Goal: Task Accomplishment & Management: Use online tool/utility

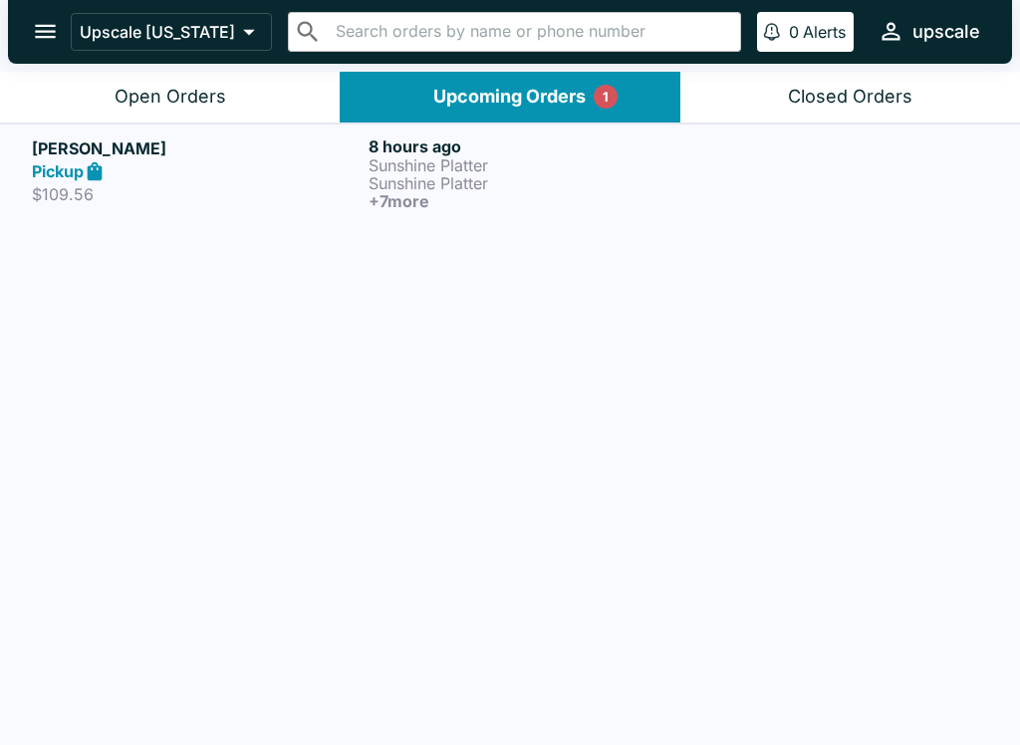
click at [385, 179] on p "Sunshine Platter" at bounding box center [533, 183] width 329 height 18
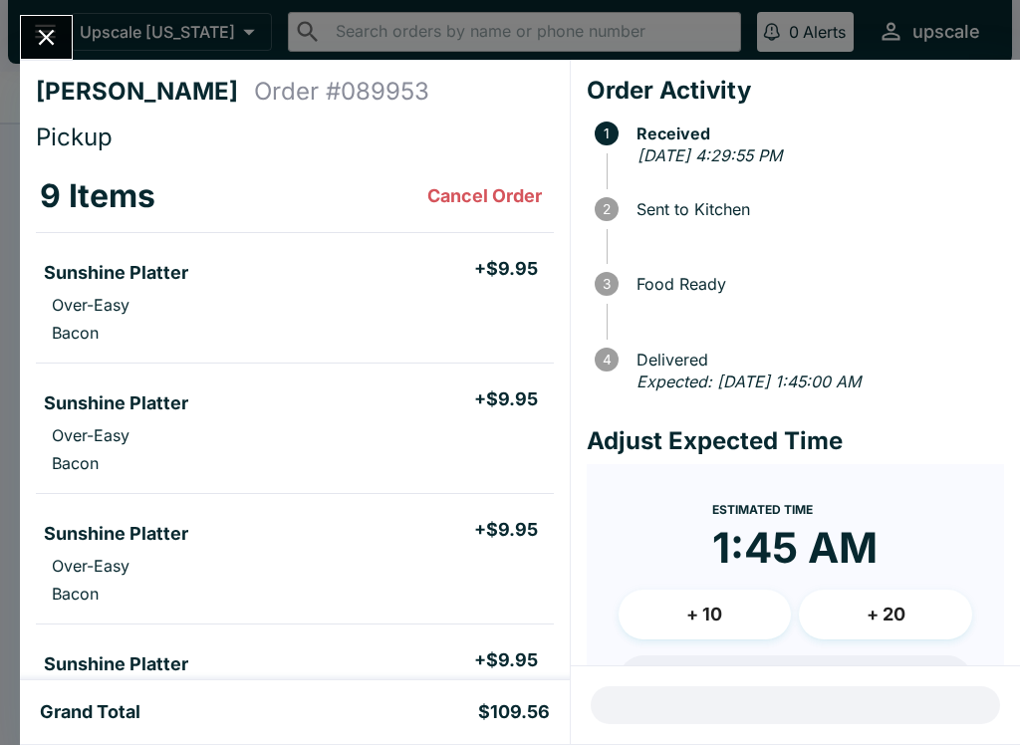
click at [48, 19] on button "Close" at bounding box center [46, 37] width 51 height 43
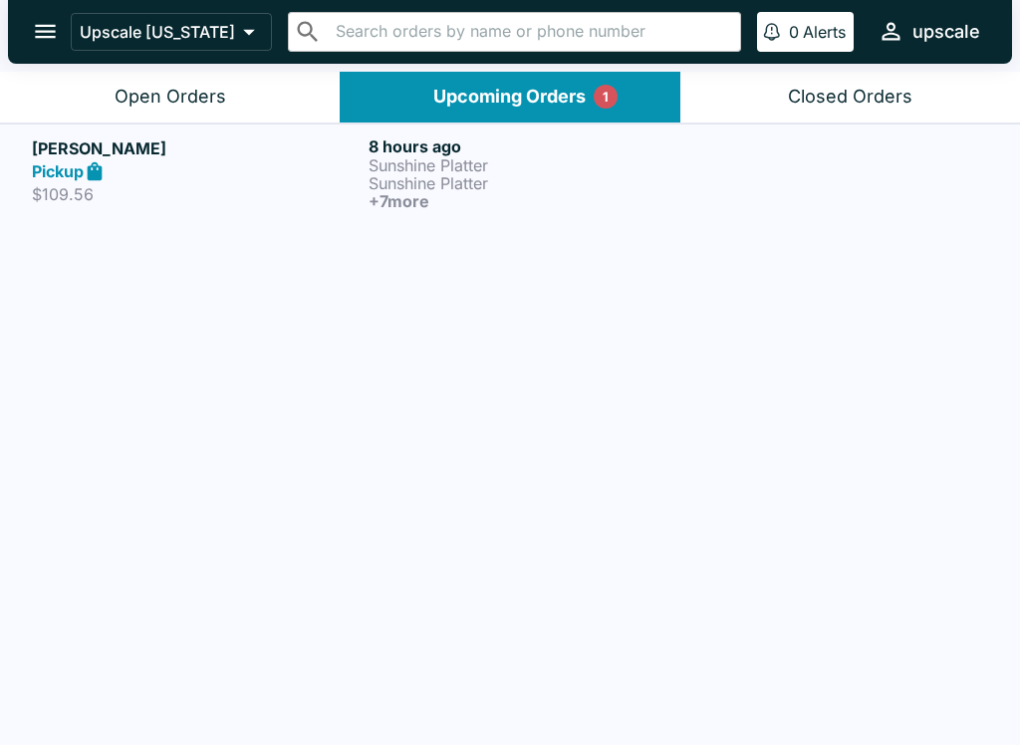
click at [139, 88] on div "Open Orders" at bounding box center [171, 97] width 112 height 23
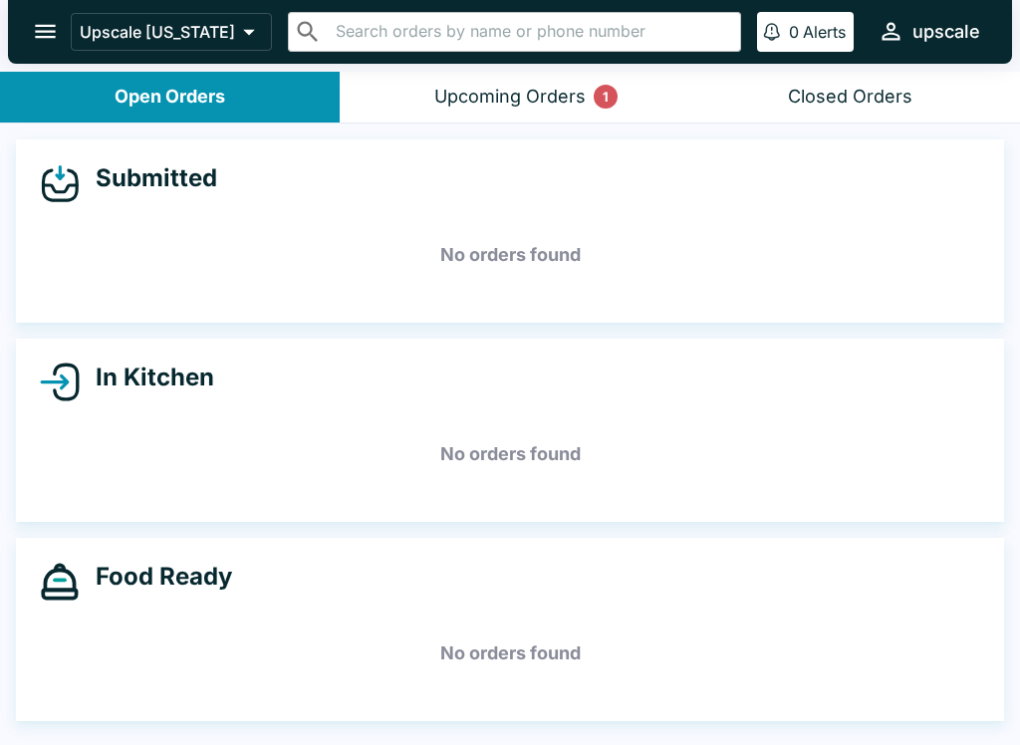
click at [745, 72] on button "Closed Orders" at bounding box center [851, 97] width 340 height 51
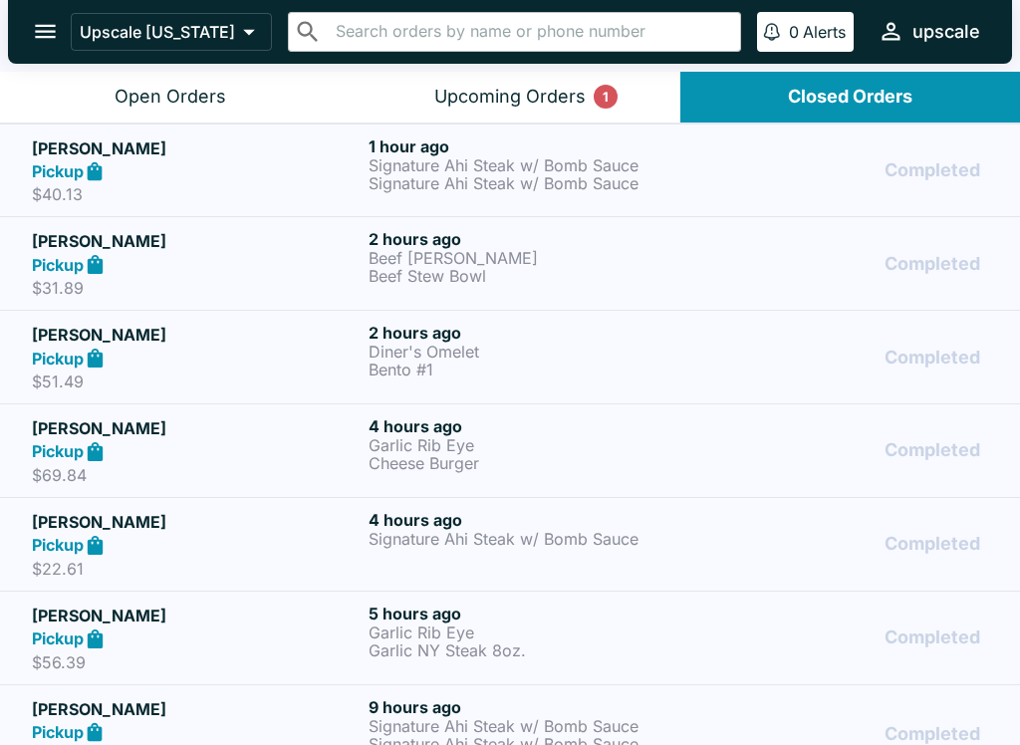
click at [144, 97] on div "Open Orders" at bounding box center [171, 97] width 112 height 23
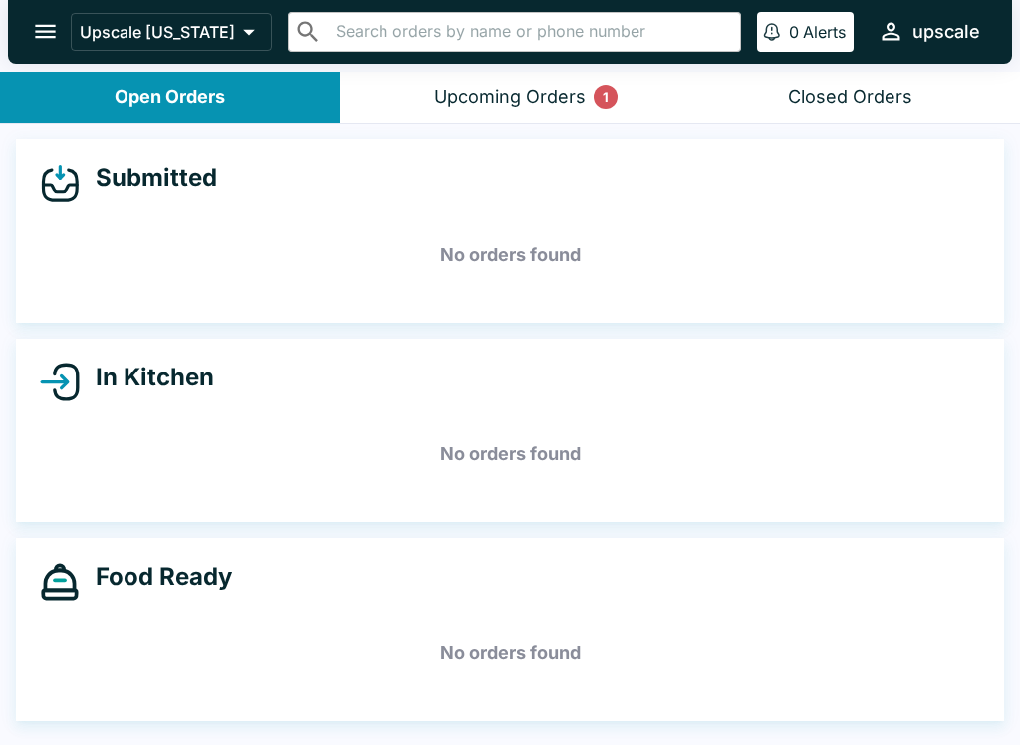
click at [952, 41] on div "upscale" at bounding box center [947, 32] width 68 height 24
click at [472, 8] on div at bounding box center [510, 372] width 1020 height 745
click at [327, 2] on div "Upscale [US_STATE] ​ ​ 0 Alerts upscale" at bounding box center [510, 32] width 1004 height 64
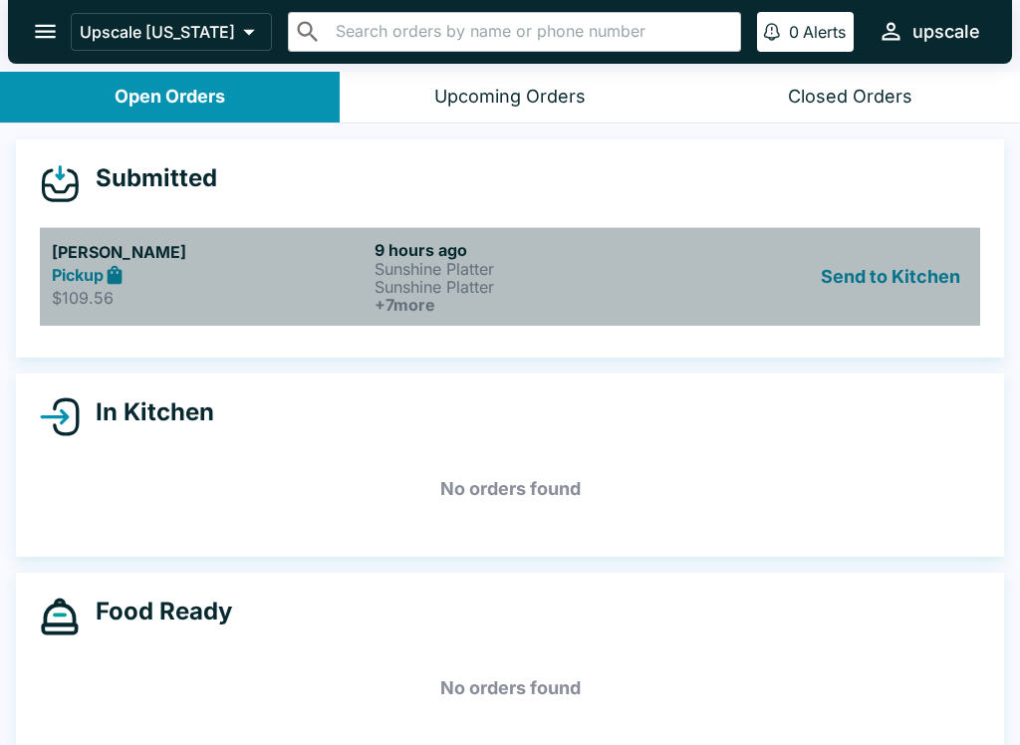
click at [425, 245] on h6 "9 hours ago" at bounding box center [532, 250] width 315 height 20
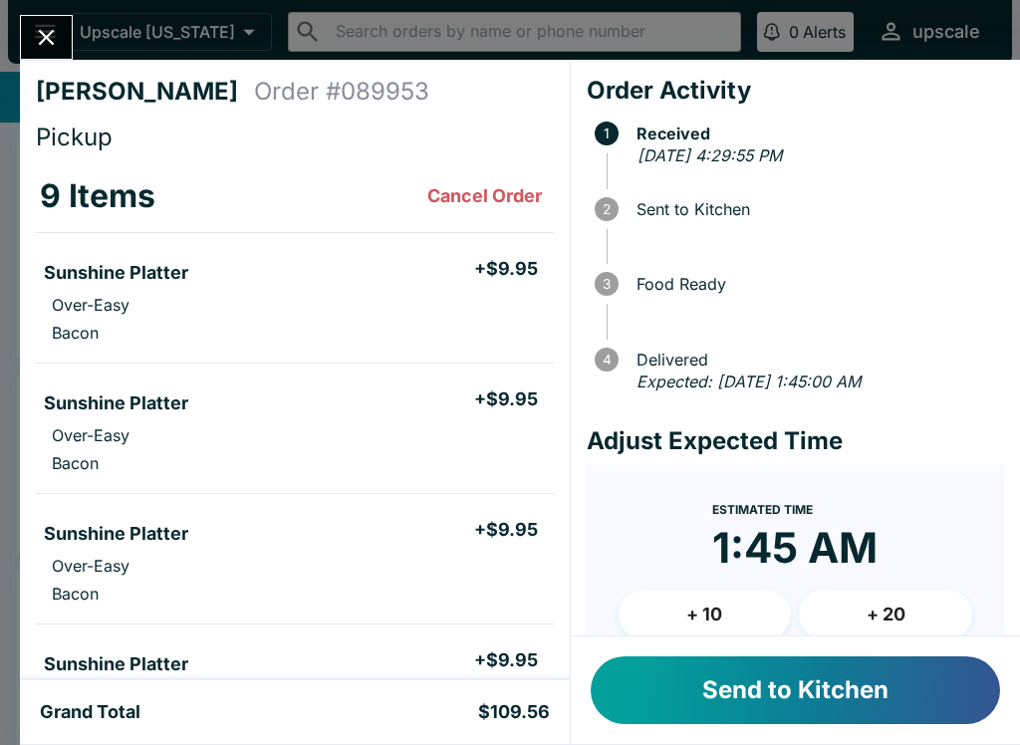
click at [704, 676] on button "Send to Kitchen" at bounding box center [795, 691] width 409 height 68
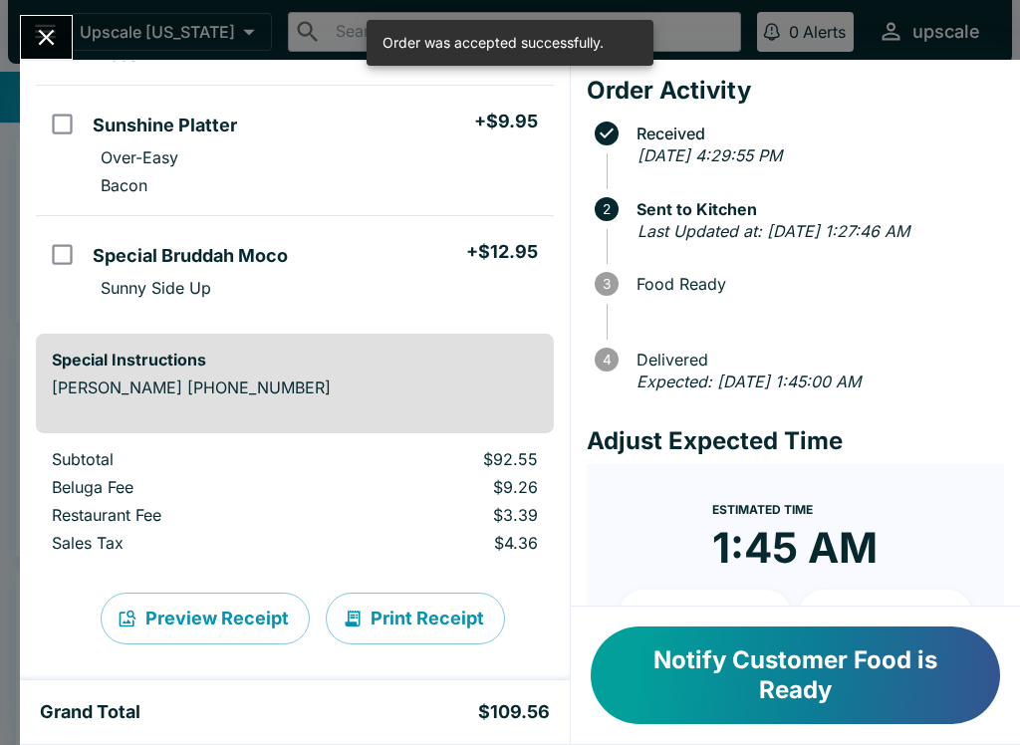
click at [54, 35] on icon "Close" at bounding box center [46, 37] width 27 height 27
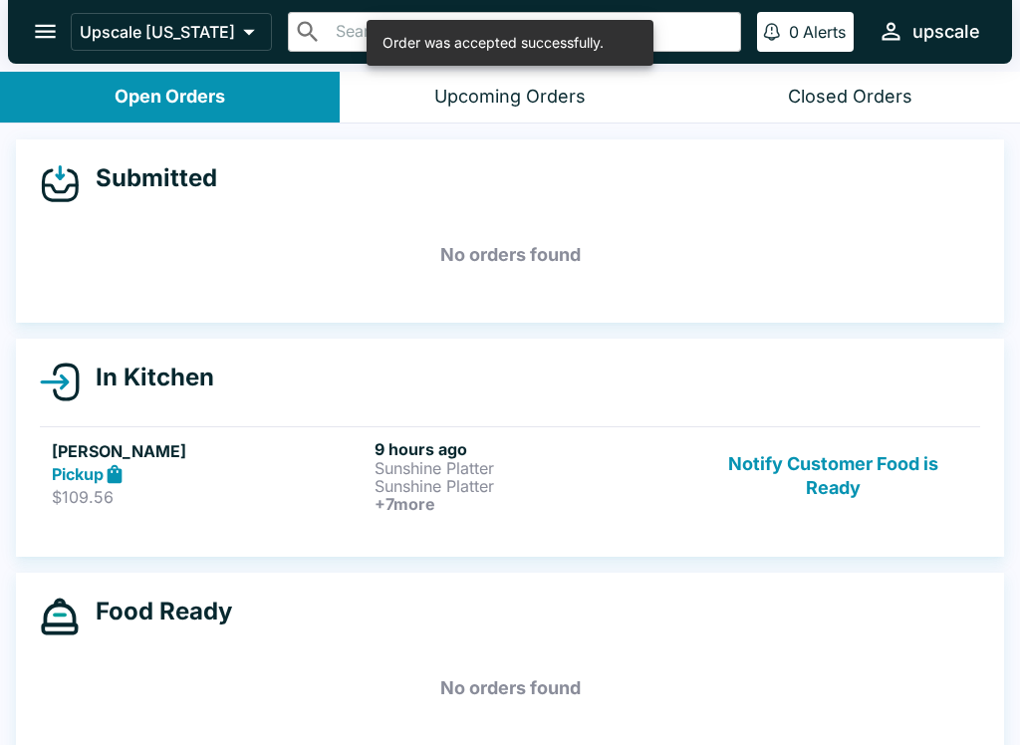
click at [439, 512] on link "[PERSON_NAME] Pickup $109.56 9 hours ago Sunshine Platter Sunshine Platter + 7 …" at bounding box center [510, 475] width 941 height 99
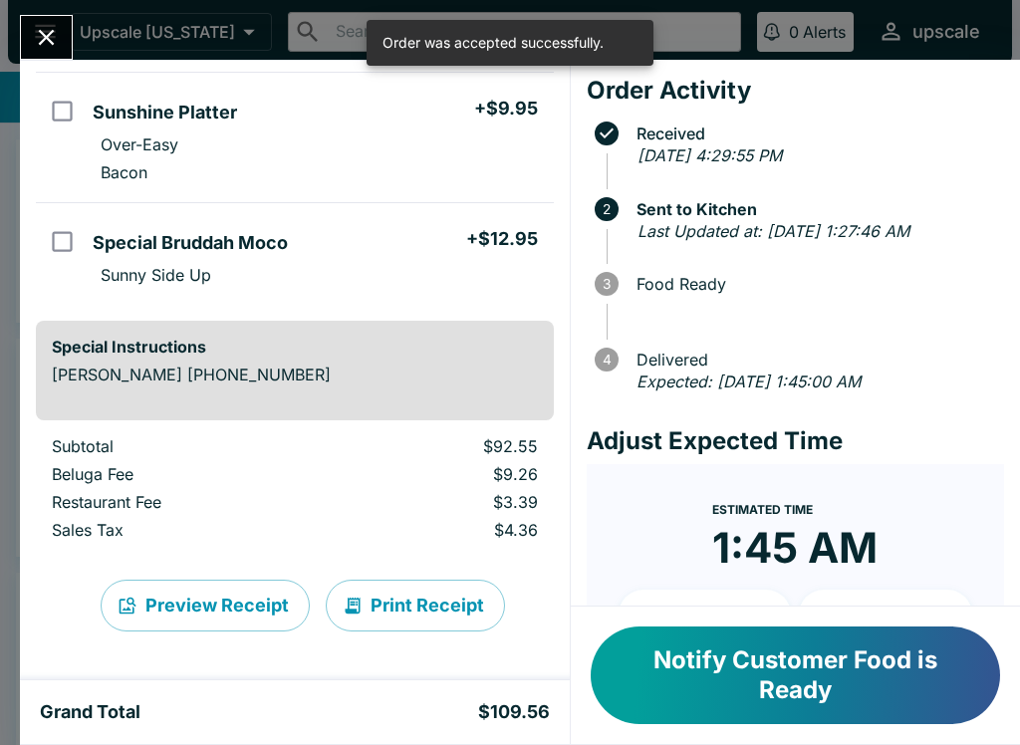
scroll to position [1074, 0]
click at [409, 596] on button "Print Receipt" at bounding box center [415, 606] width 179 height 52
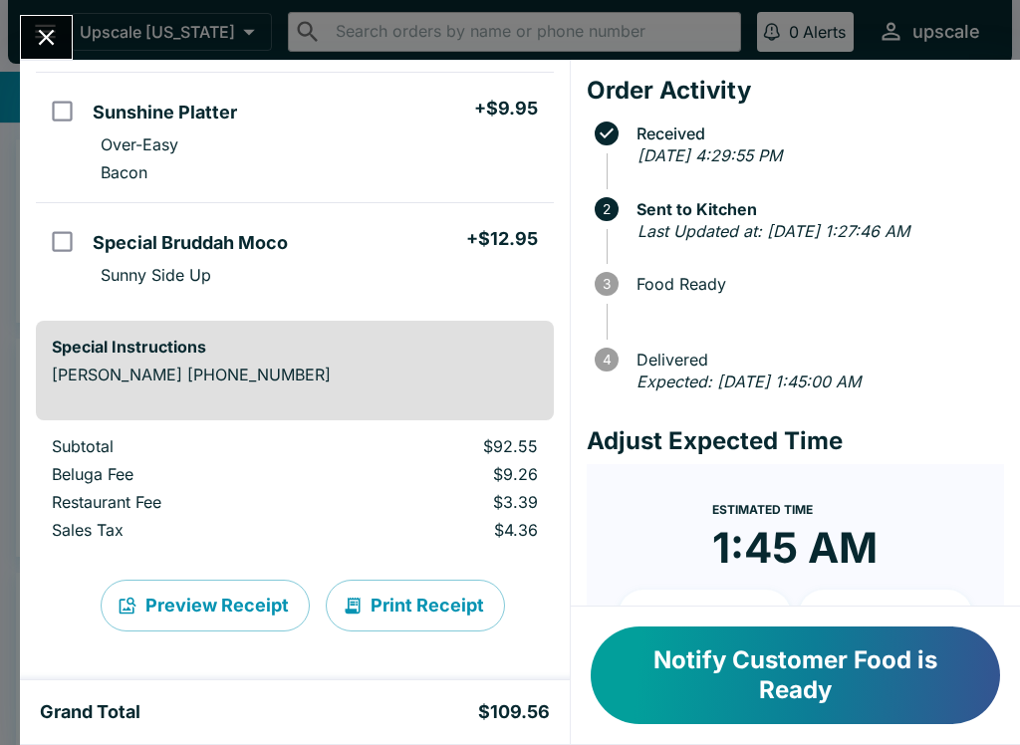
click at [59, 36] on icon "Close" at bounding box center [46, 37] width 27 height 27
